Goal: Information Seeking & Learning: Learn about a topic

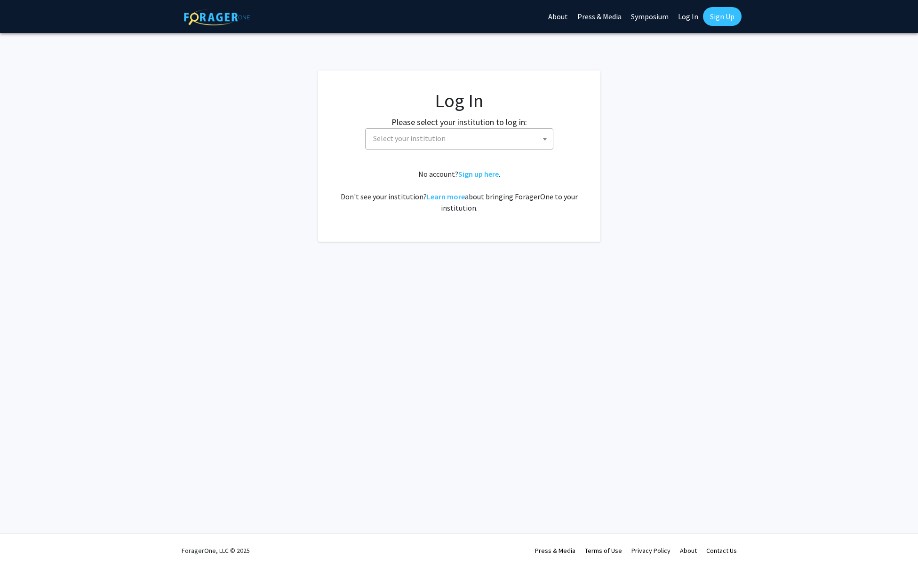
select select
click at [451, 139] on span "Select your institution" at bounding box center [460, 138] width 183 height 19
type input "drexe"
select select "6"
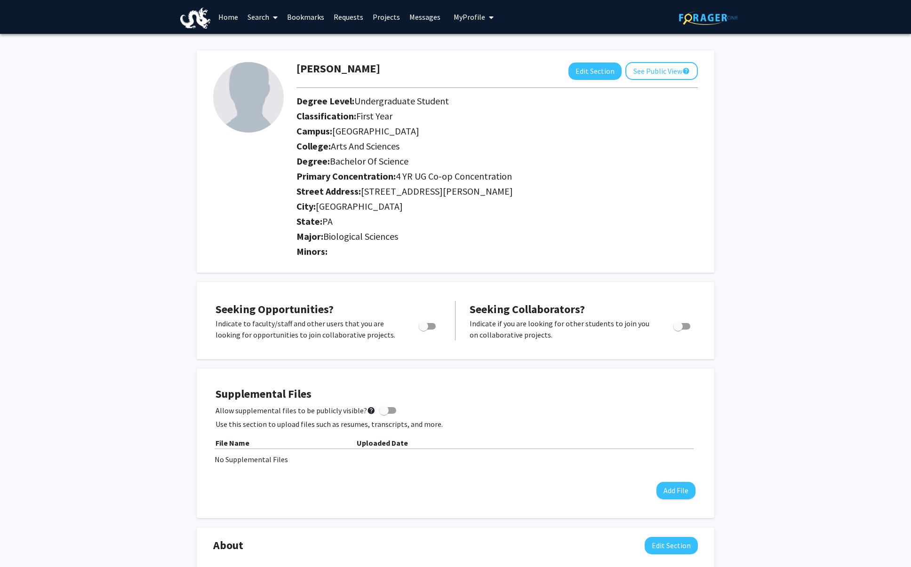
click at [426, 331] on span "Toggle" at bounding box center [423, 326] width 9 height 9
click at [423, 330] on input "Are you actively seeking opportunities?" at bounding box center [423, 330] width 0 height 0
checkbox input "true"
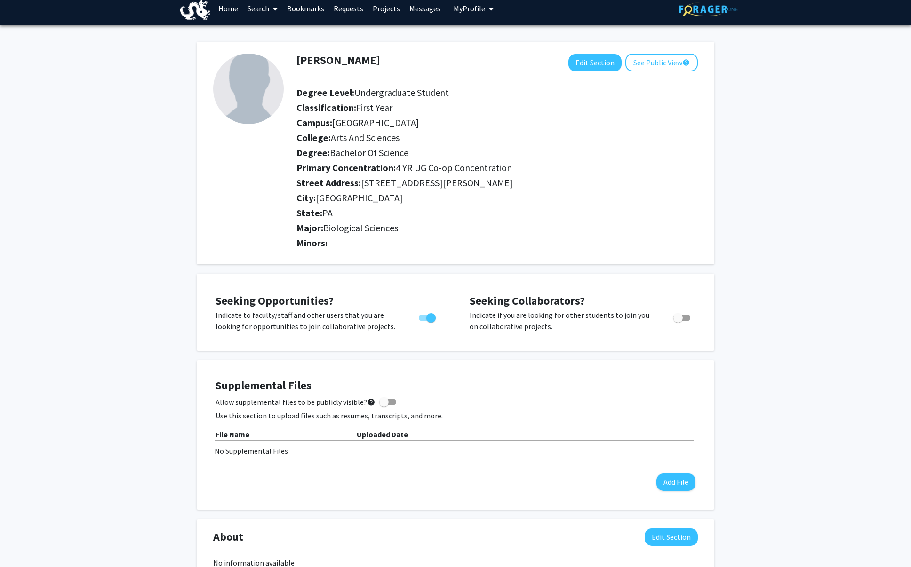
scroll to position [7, 0]
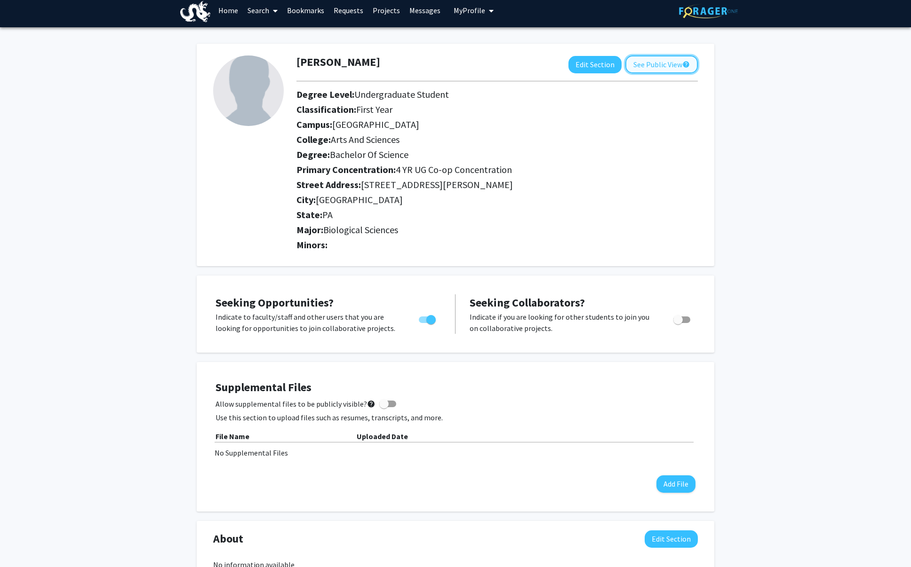
click at [625, 71] on button "See Public View help" at bounding box center [661, 65] width 72 height 18
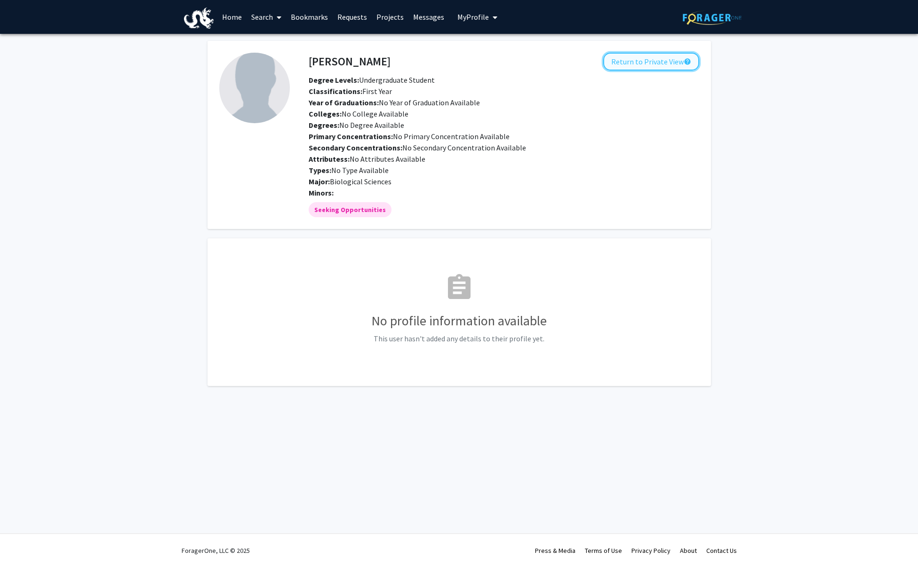
click at [609, 67] on button "Return to Private View help" at bounding box center [651, 62] width 96 height 18
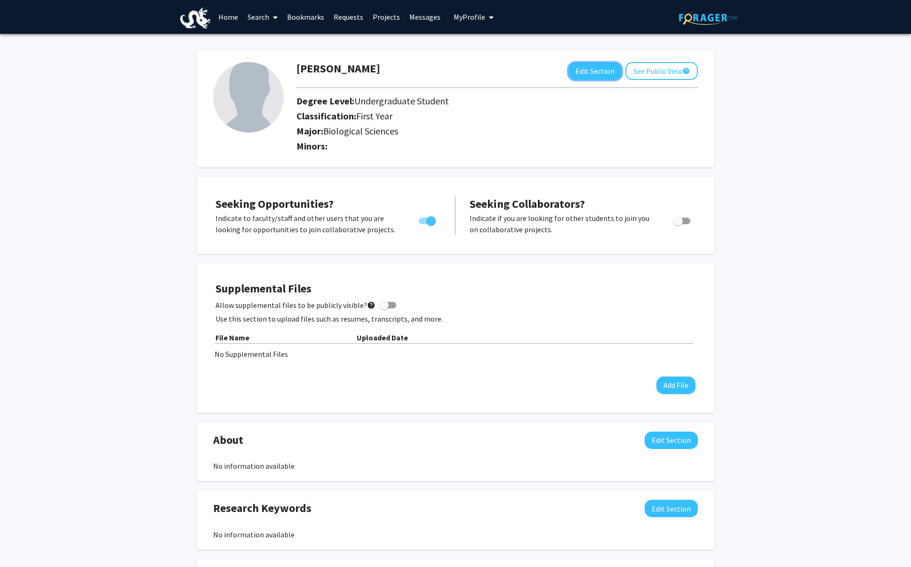
click at [609, 67] on button "Edit Section" at bounding box center [594, 71] width 53 height 17
select select
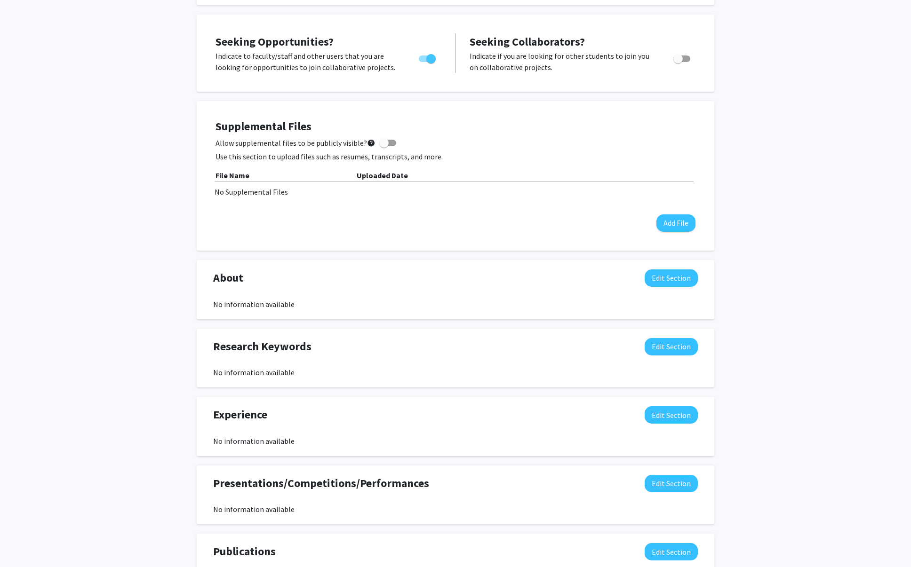
scroll to position [521, 0]
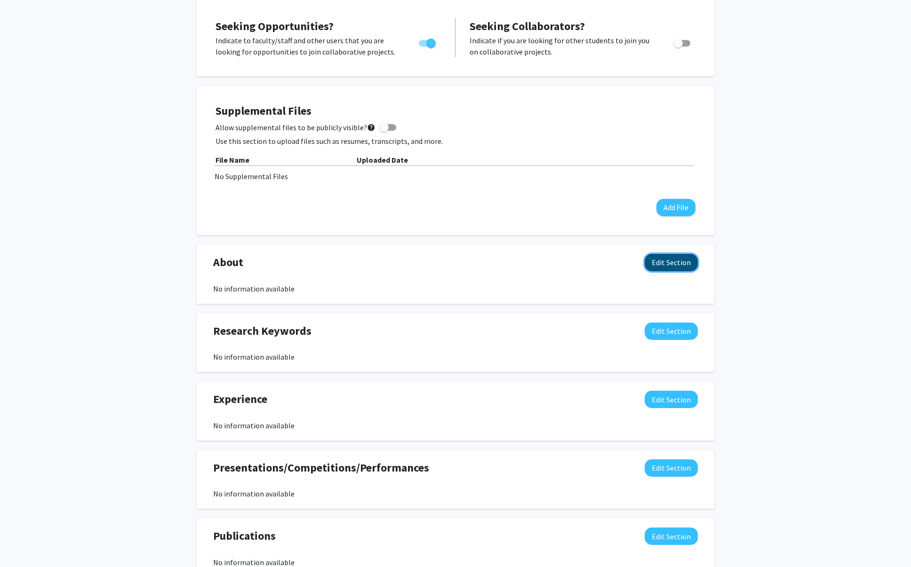
click at [666, 271] on button "Edit Section" at bounding box center [670, 262] width 53 height 17
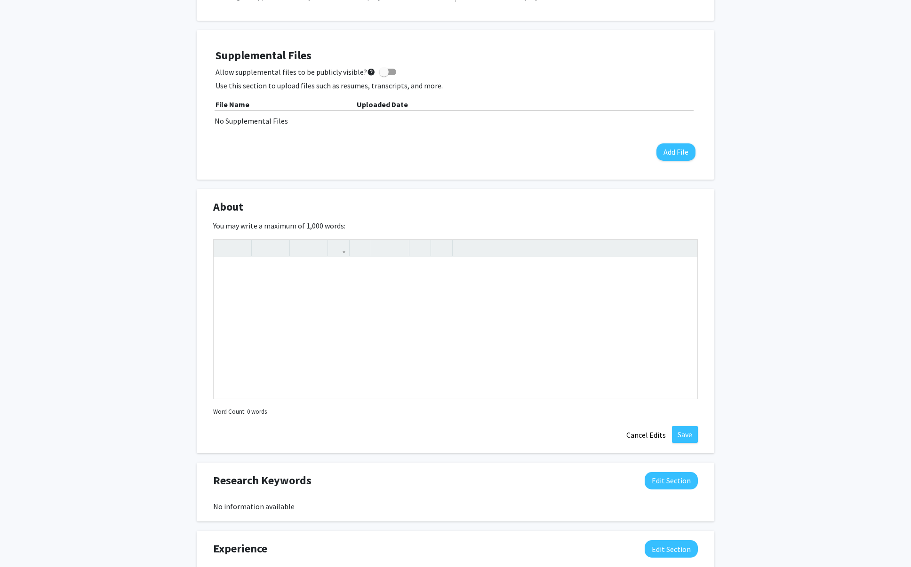
scroll to position [785, 0]
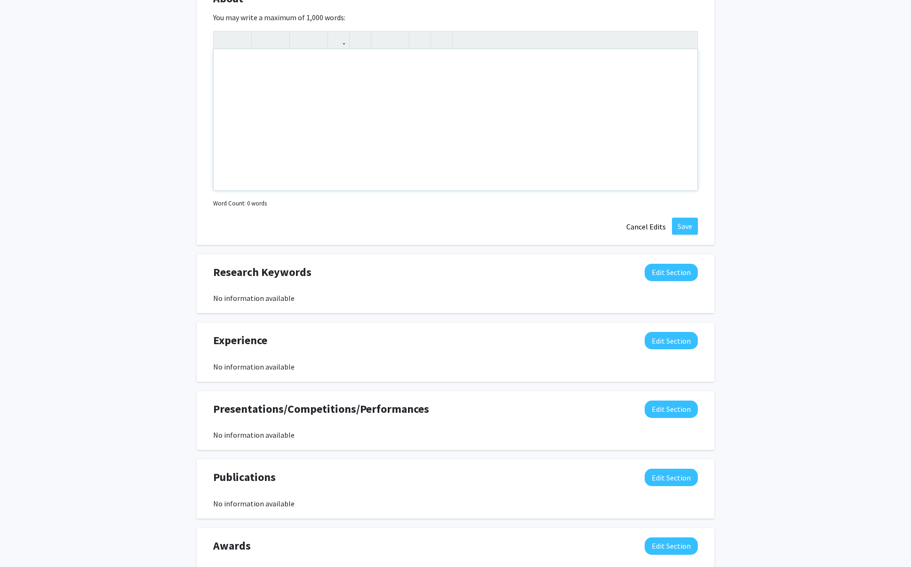
click at [369, 182] on div "Note to users with screen readers: Please deactivate our accessibility plugin f…" at bounding box center [456, 119] width 484 height 141
click at [641, 236] on button "Cancel Edits" at bounding box center [646, 227] width 52 height 18
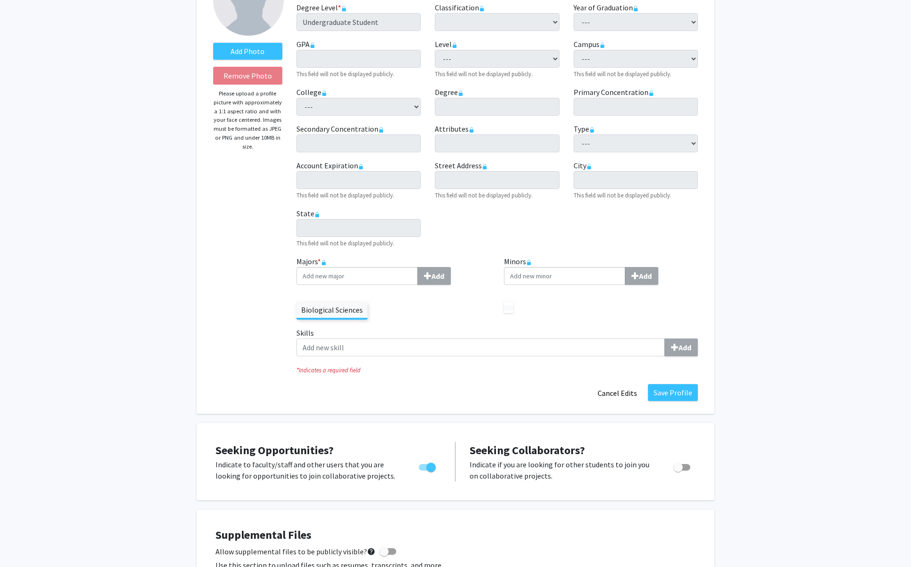
scroll to position [0, 0]
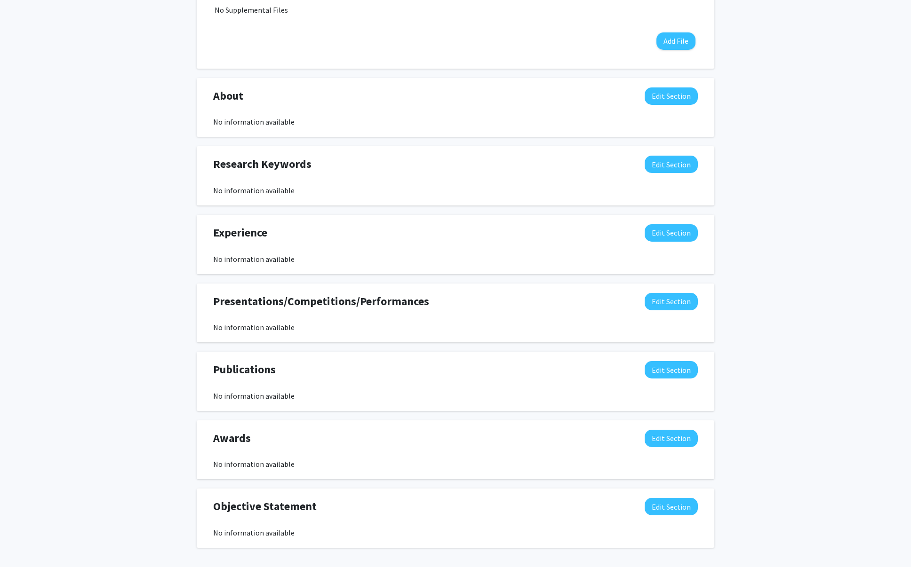
scroll to position [480, 0]
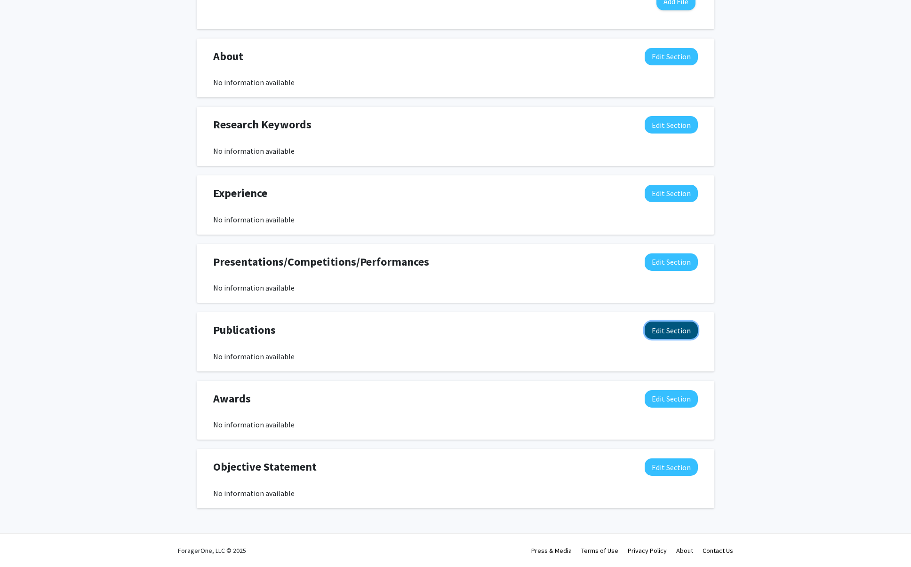
click at [670, 322] on button "Edit Section" at bounding box center [670, 330] width 53 height 17
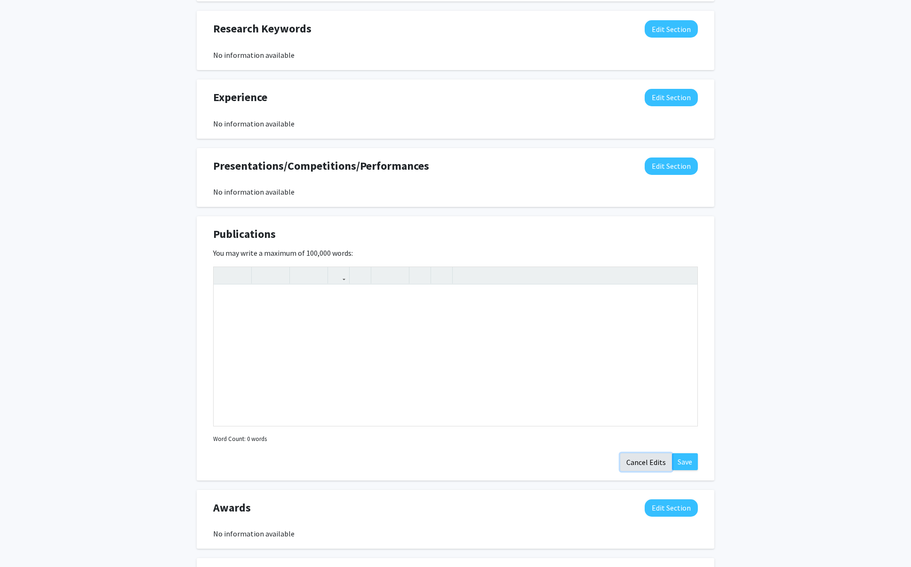
click at [631, 471] on button "Cancel Edits" at bounding box center [646, 462] width 52 height 18
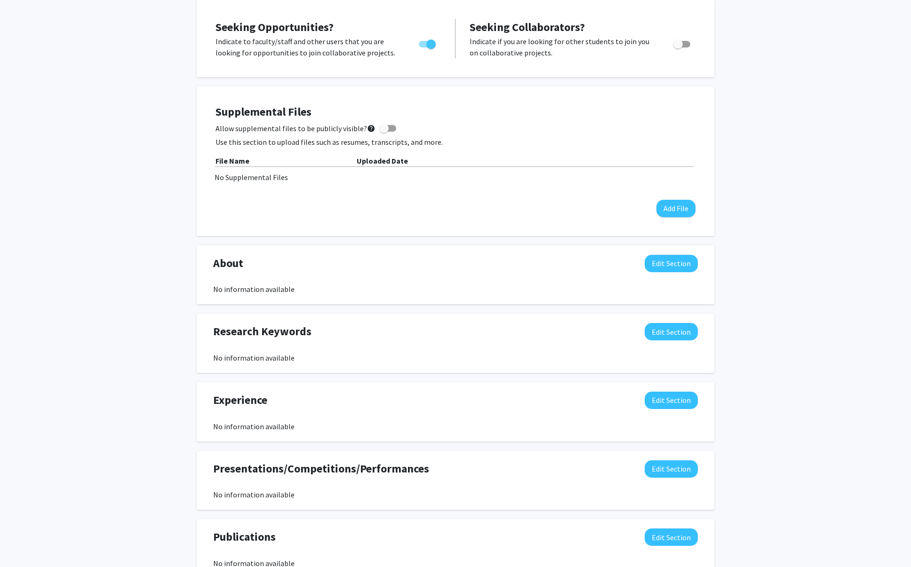
scroll to position [0, 0]
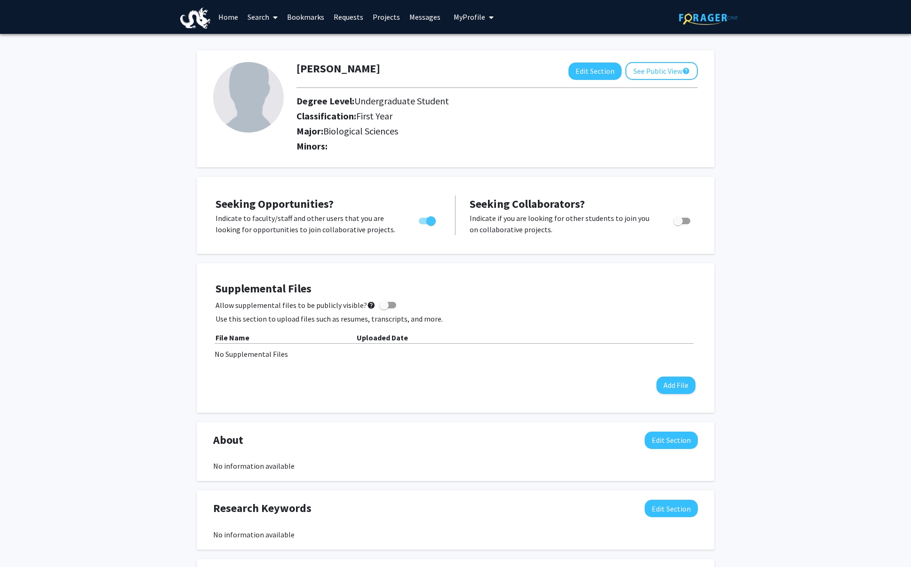
click at [228, 17] on link "Home" at bounding box center [228, 16] width 29 height 33
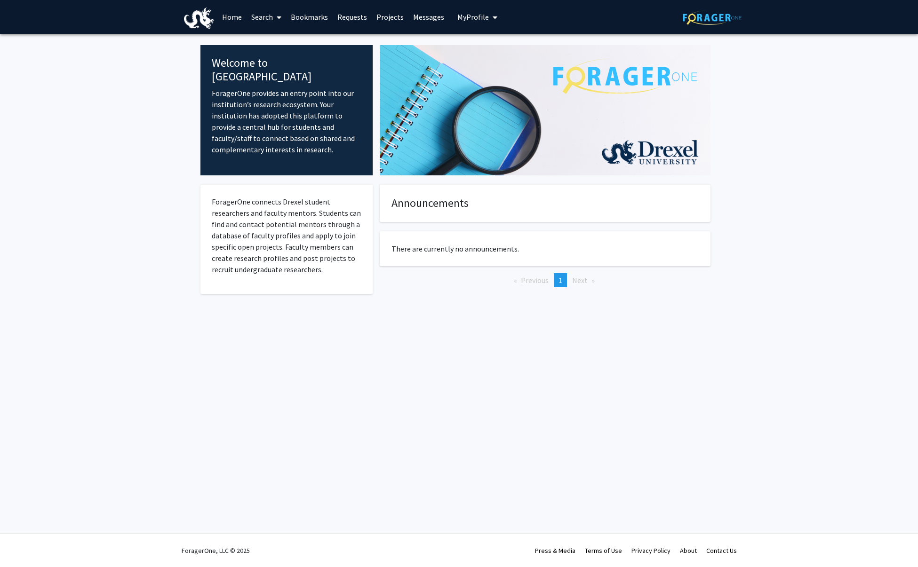
click at [272, 19] on link "Search" at bounding box center [266, 16] width 40 height 33
click at [282, 47] on span "Faculty/Staff" at bounding box center [280, 43] width 69 height 19
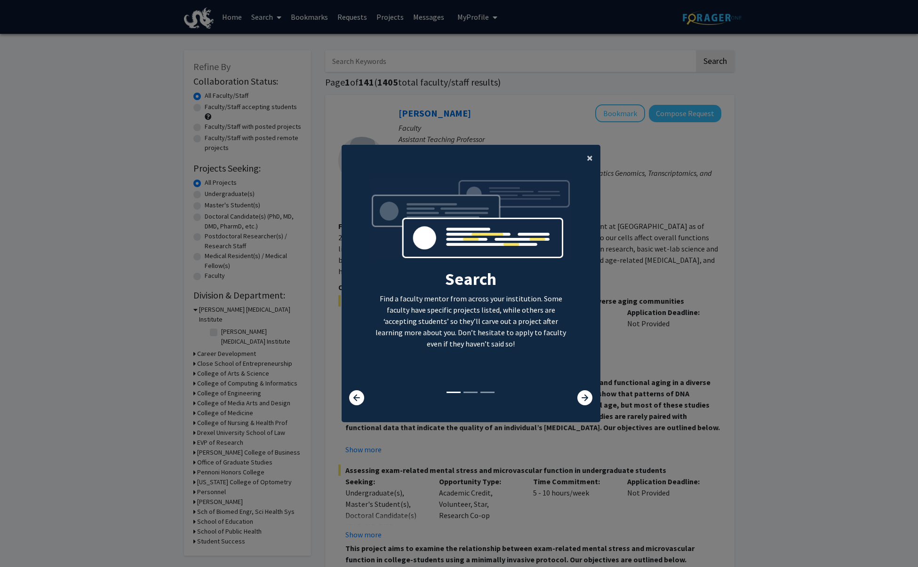
click at [579, 155] on button "×" at bounding box center [589, 158] width 21 height 26
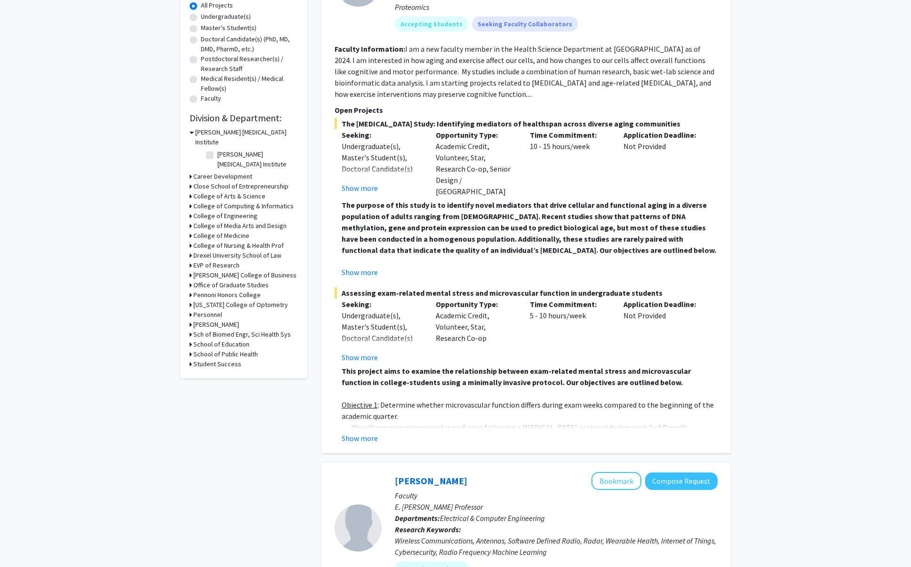
scroll to position [176, 0]
click at [365, 445] on button "Show more" at bounding box center [359, 439] width 36 height 11
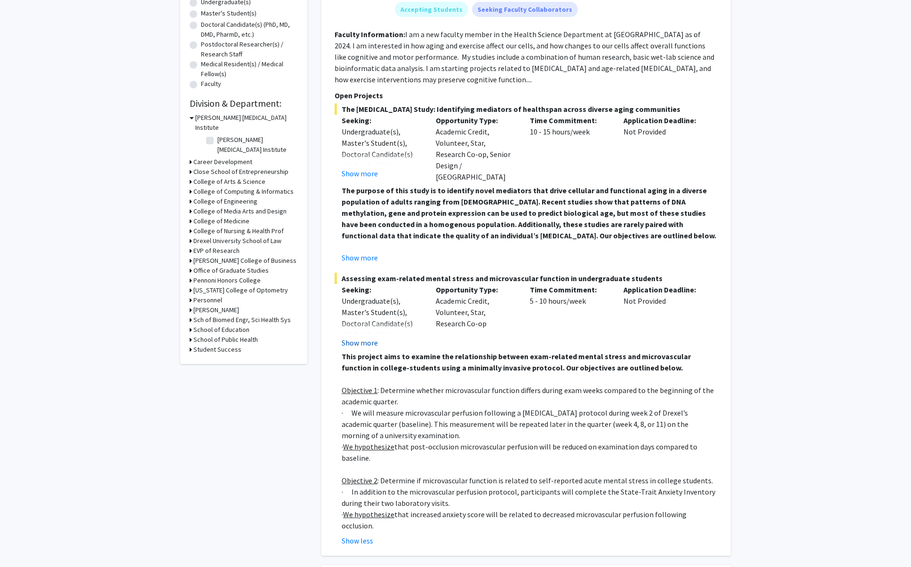
scroll to position [194, 0]
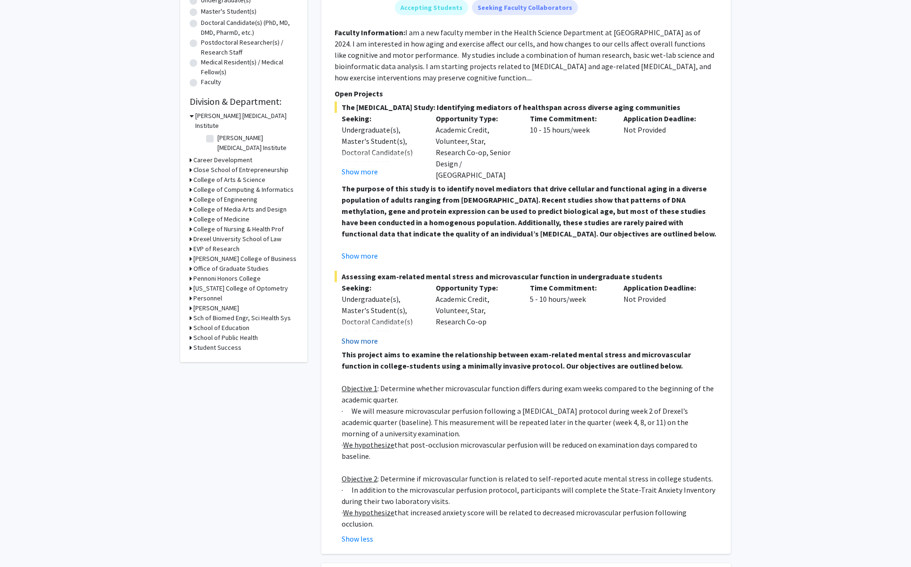
click at [356, 347] on button "Show more" at bounding box center [359, 340] width 36 height 11
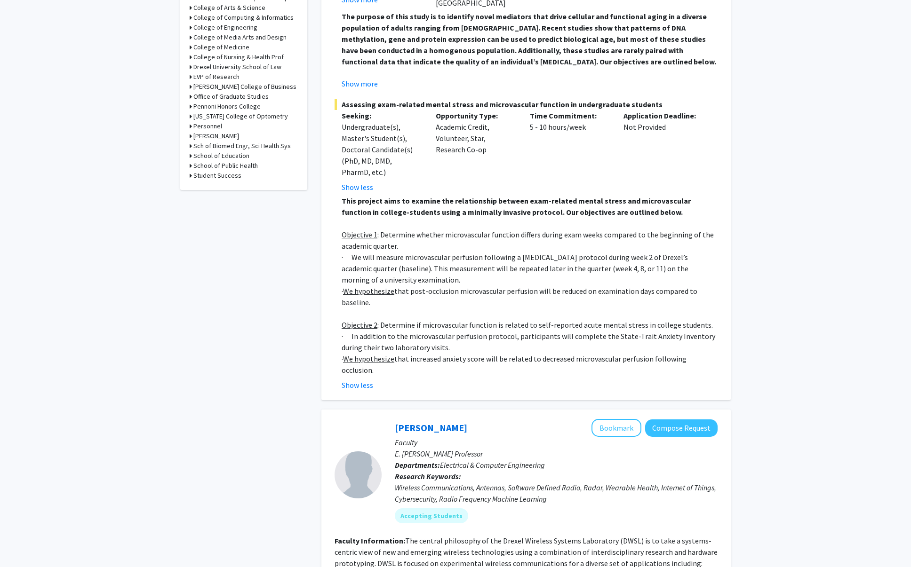
scroll to position [364, 0]
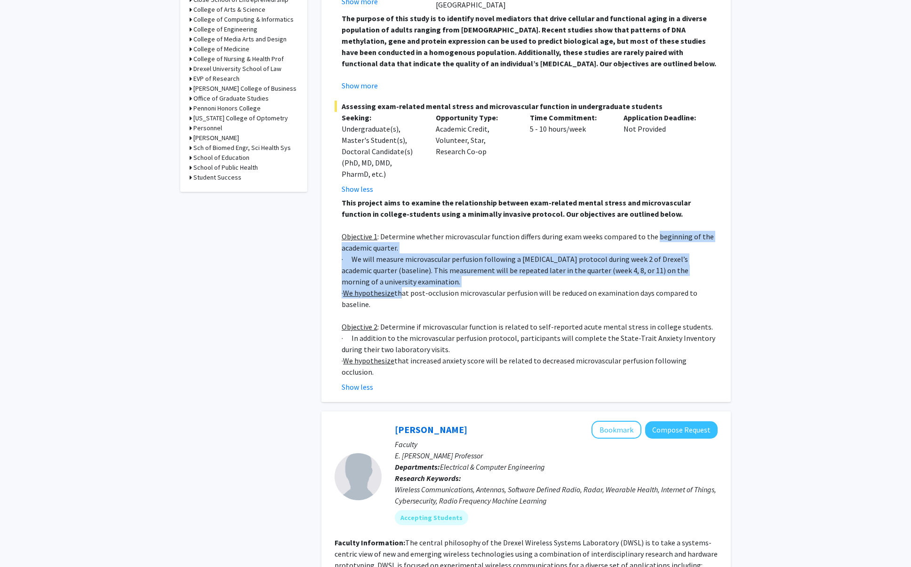
drag, startPoint x: 337, startPoint y: 303, endPoint x: 417, endPoint y: 358, distance: 97.1
click at [417, 358] on fg-read-more "This project aims to examine the relationship between exam-related mental stres…" at bounding box center [525, 295] width 383 height 196
click at [417, 310] on p "· We hypothesize that post-occlusion microvascular perfusion will be reduced on…" at bounding box center [529, 298] width 376 height 23
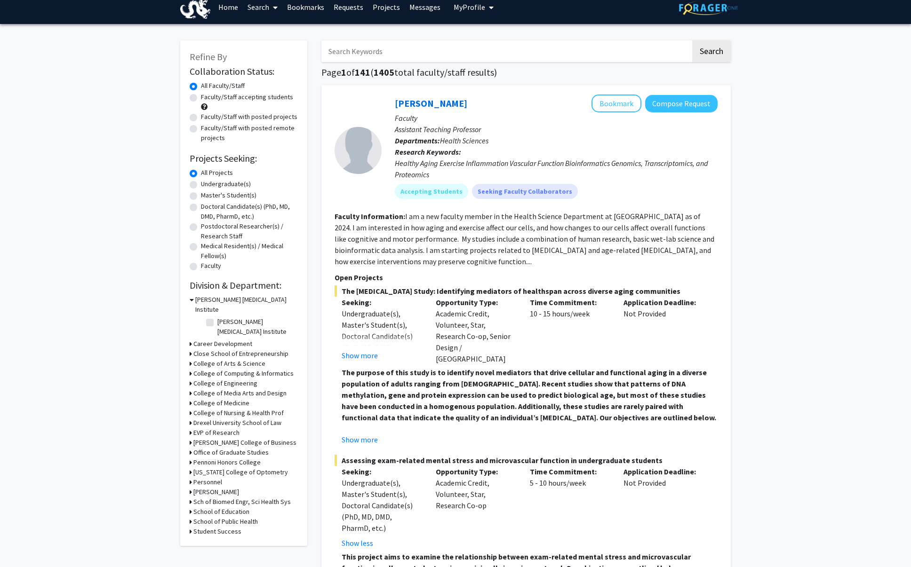
scroll to position [12, 0]
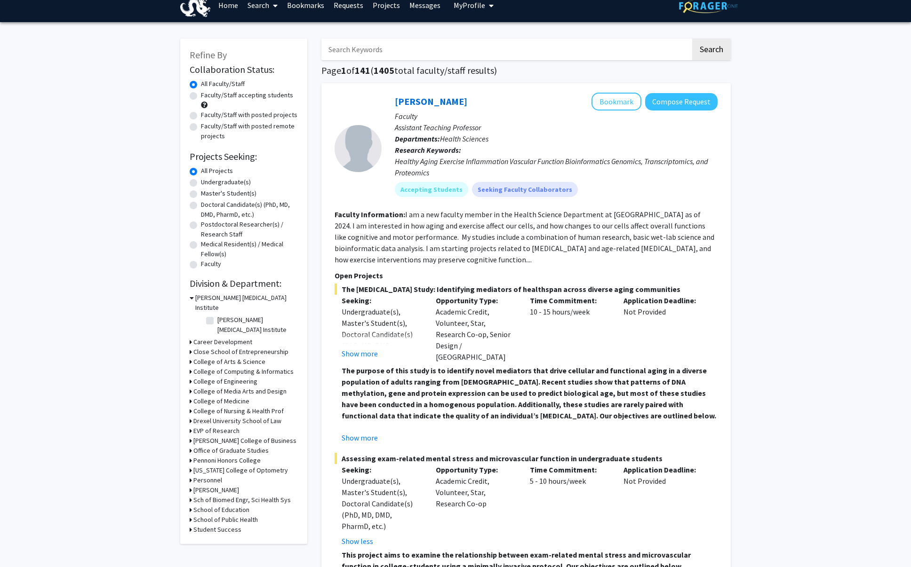
click at [202, 101] on div "Faculty/Staff accepting students" at bounding box center [244, 100] width 108 height 20
click at [201, 98] on label "Faculty/Staff accepting students" at bounding box center [247, 95] width 92 height 10
click at [201, 96] on input "Faculty/Staff accepting students" at bounding box center [204, 93] width 6 height 6
radio input "true"
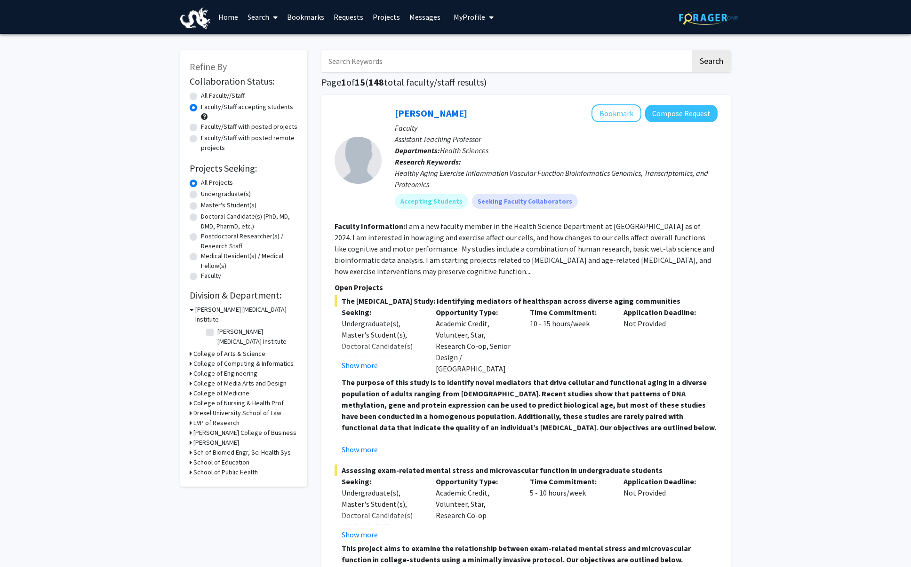
click at [241, 199] on label "Undergraduate(s)" at bounding box center [226, 194] width 50 height 10
click at [207, 195] on input "Undergraduate(s)" at bounding box center [204, 192] width 6 height 6
radio input "true"
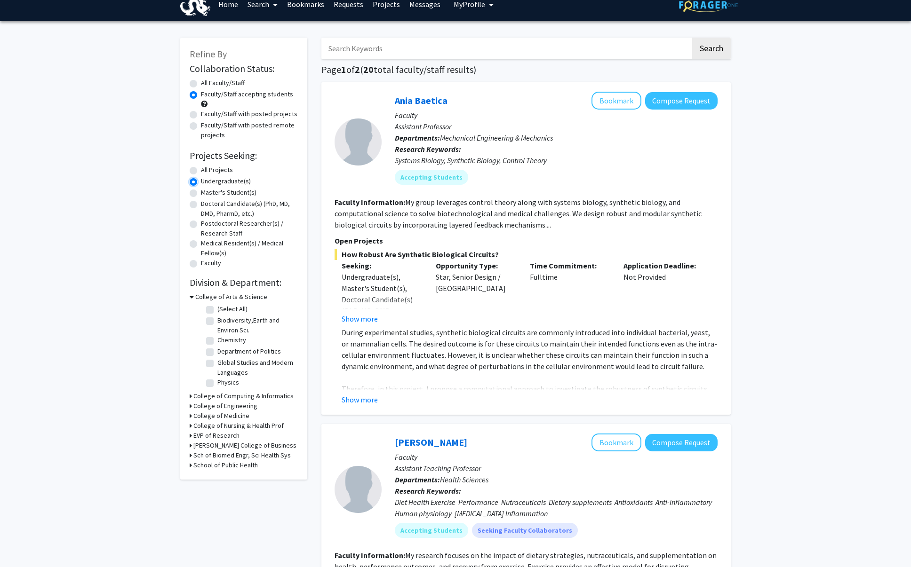
scroll to position [14, 0]
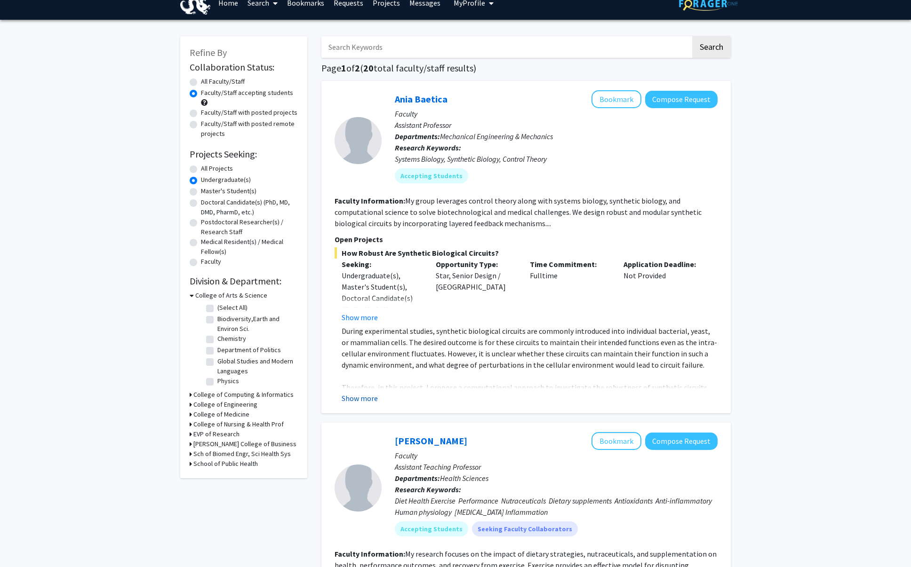
click at [377, 404] on button "Show more" at bounding box center [359, 398] width 36 height 11
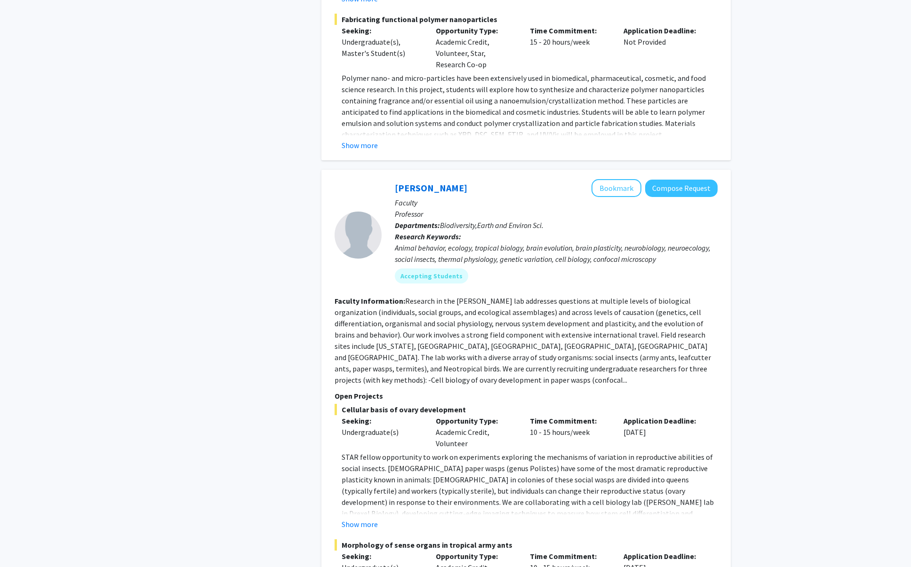
scroll to position [2998, 0]
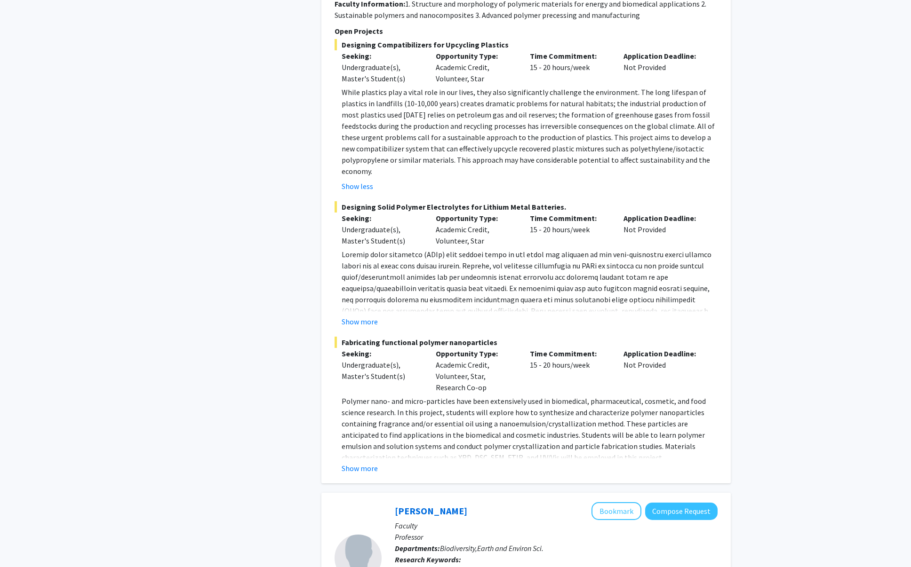
scroll to position [2759, 0]
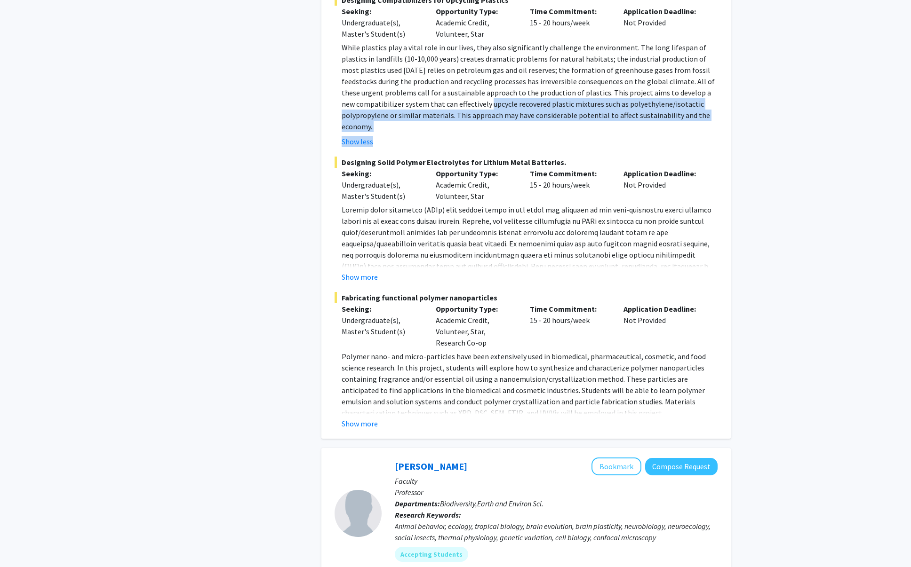
drag, startPoint x: 704, startPoint y: 445, endPoint x: 342, endPoint y: 413, distance: 363.1
click at [344, 147] on fg-read-more "While plastics play a vital role in our lives, they also significantly challeng…" at bounding box center [525, 94] width 383 height 105
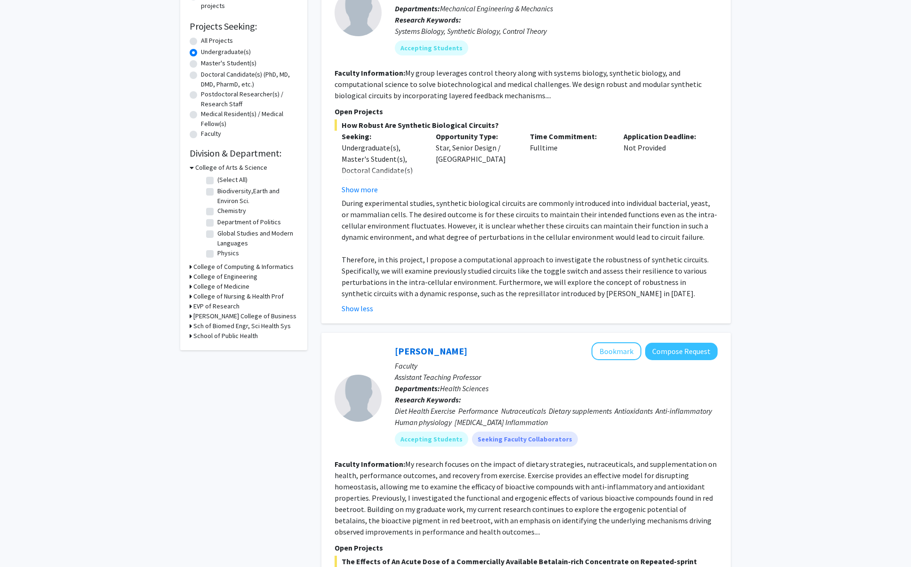
scroll to position [145, 0]
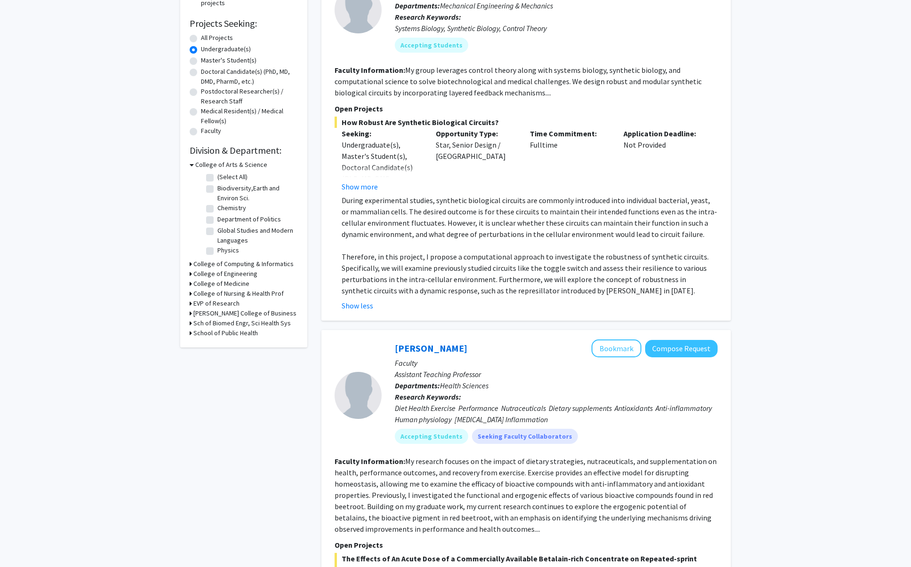
click at [209, 289] on h3 "College of Medicine" at bounding box center [221, 284] width 56 height 10
click at [199, 289] on h3 "College of Medicine" at bounding box center [223, 284] width 56 height 10
click at [199, 289] on h3 "College of Medicine" at bounding box center [221, 284] width 56 height 10
click at [202, 315] on h3 "College of Nursing & Health Prof" at bounding box center [238, 310] width 90 height 10
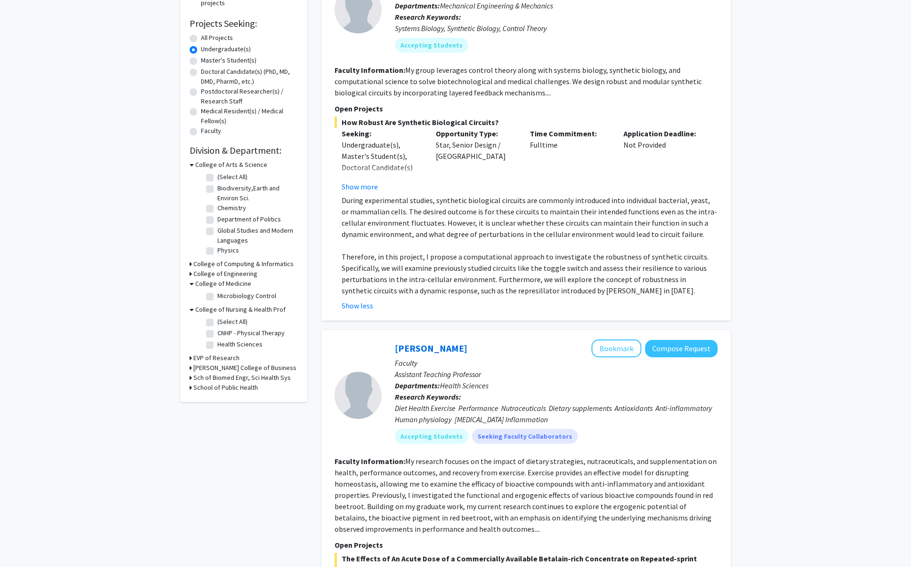
click at [217, 327] on label "(Select All)" at bounding box center [232, 322] width 30 height 10
click at [217, 323] on input "(Select All)" at bounding box center [220, 320] width 6 height 6
checkbox input "true"
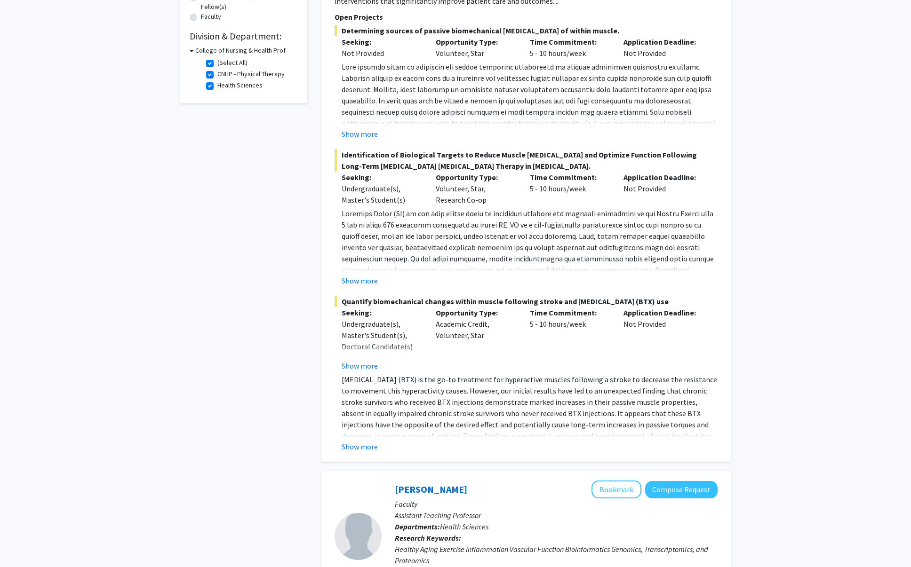
scroll to position [268, 0]
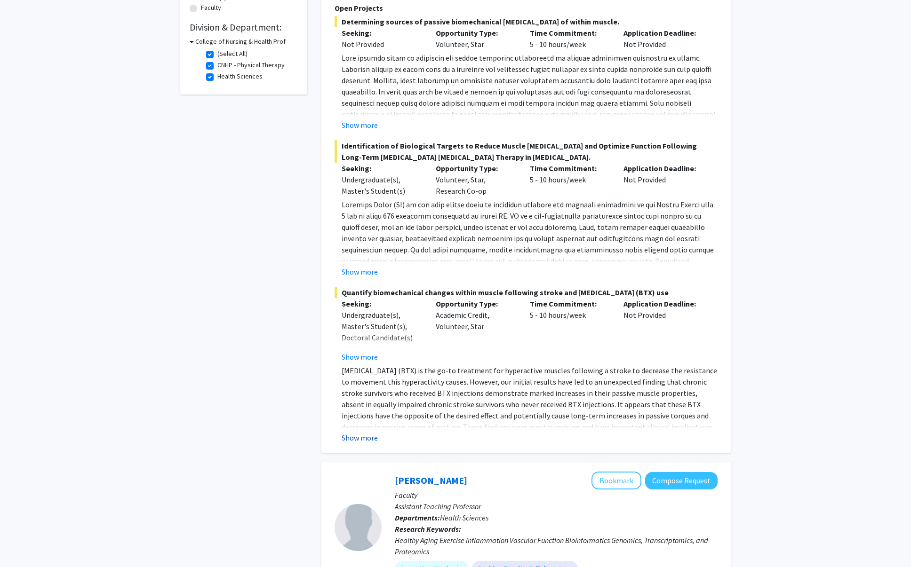
click at [350, 444] on button "Show more" at bounding box center [359, 437] width 36 height 11
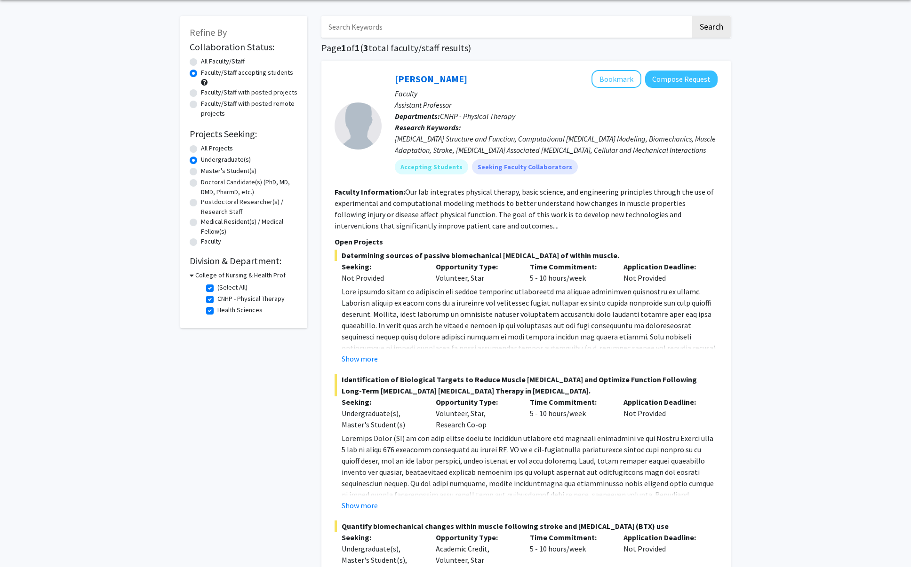
scroll to position [34, 0]
